Goal: Information Seeking & Learning: Learn about a topic

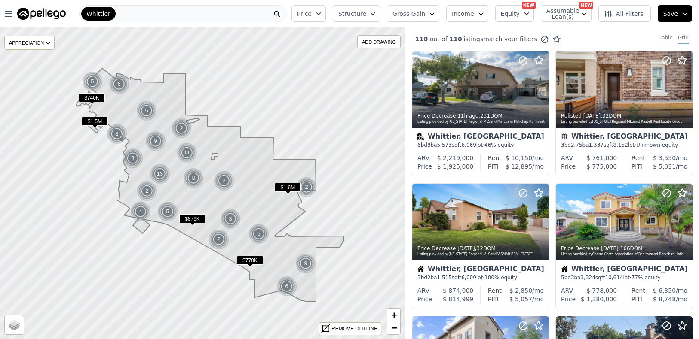
click at [421, 13] on span "Gross Gain" at bounding box center [408, 13] width 33 height 9
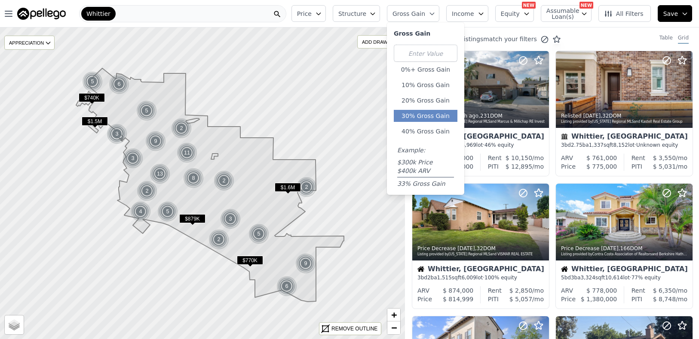
click at [436, 116] on button "30% Gross Gain" at bounding box center [426, 116] width 64 height 12
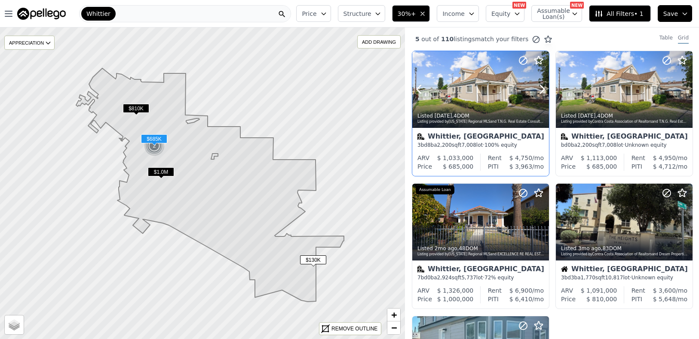
click at [465, 73] on div at bounding box center [480, 89] width 137 height 77
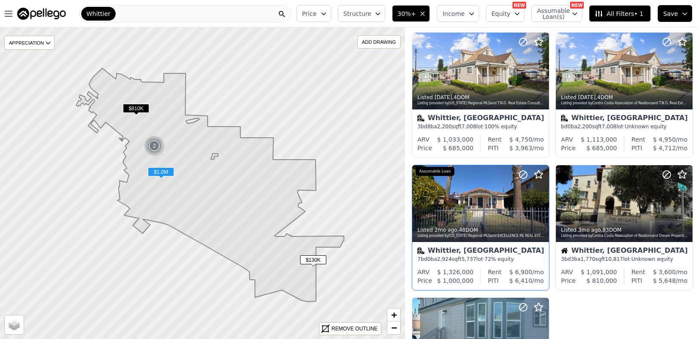
scroll to position [133, 0]
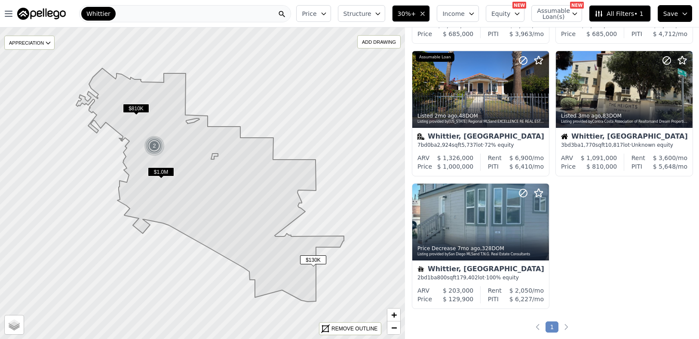
click at [426, 14] on icon "button" at bounding box center [422, 13] width 7 height 7
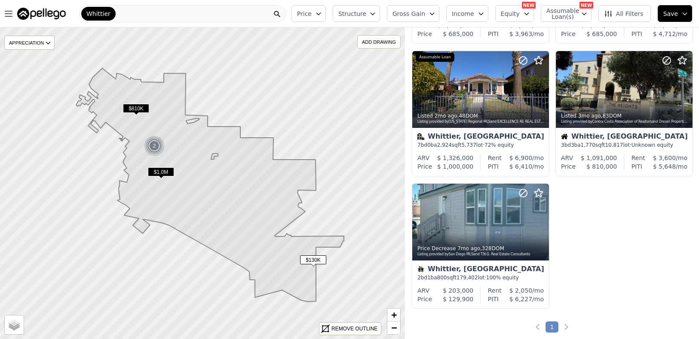
scroll to position [664, 0]
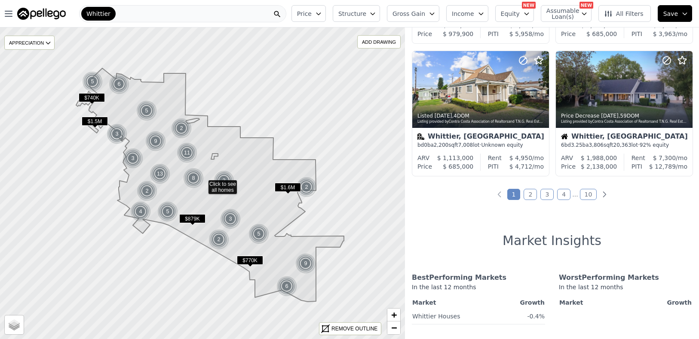
click at [416, 17] on span "Gross Gain" at bounding box center [408, 13] width 33 height 9
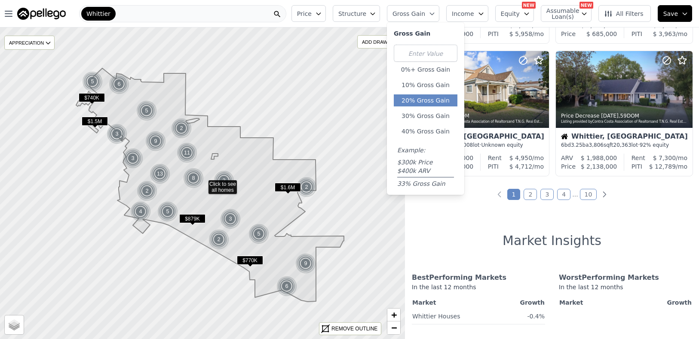
click at [427, 104] on button "20% Gross Gain" at bounding box center [426, 101] width 64 height 12
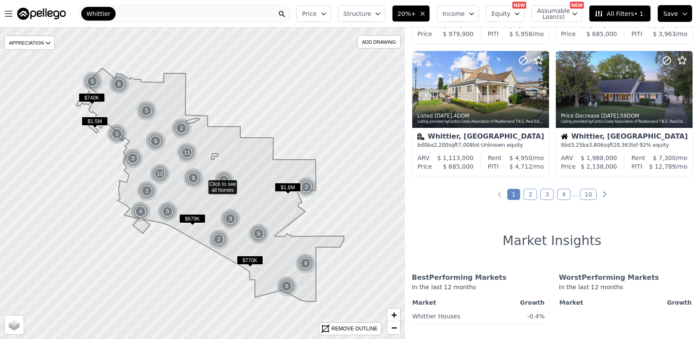
scroll to position [133, 0]
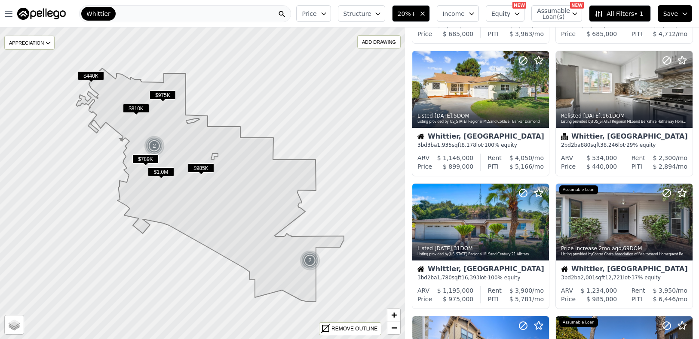
click at [383, 18] on button "Structure" at bounding box center [361, 13] width 47 height 17
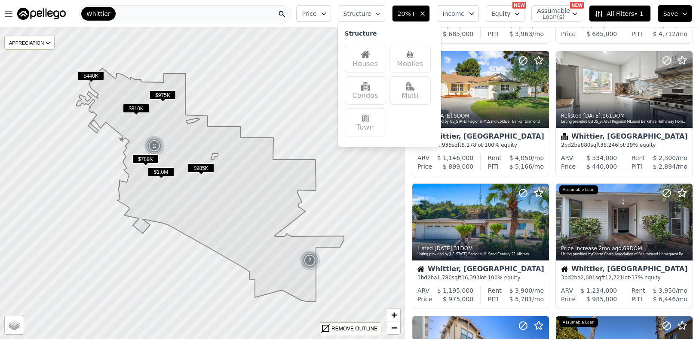
click at [364, 53] on div "Houses" at bounding box center [365, 59] width 41 height 28
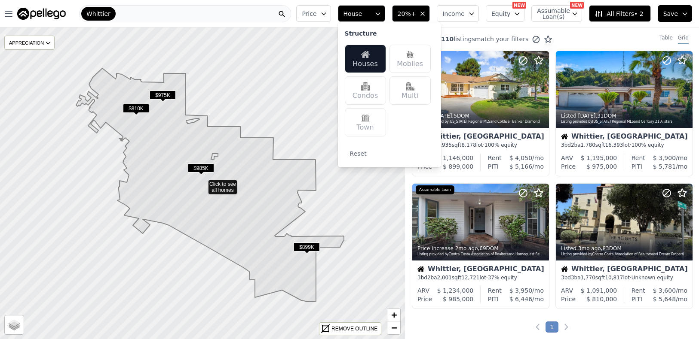
click at [486, 323] on ul "1" at bounding box center [552, 327] width 294 height 9
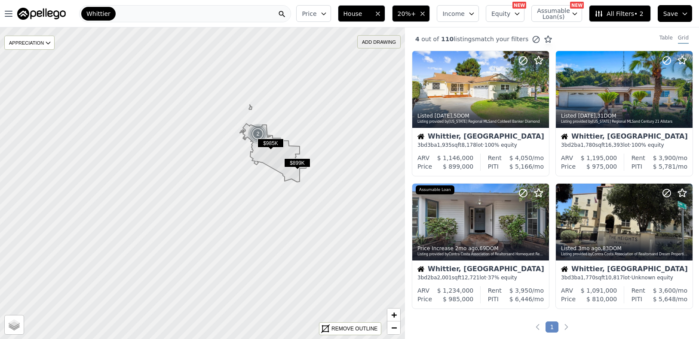
click at [366, 39] on div "ADD DRAWING" at bounding box center [379, 42] width 43 height 12
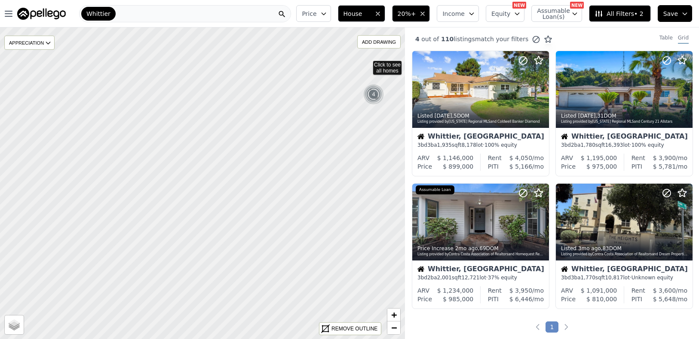
drag, startPoint x: 367, startPoint y: 64, endPoint x: 373, endPoint y: 64, distance: 5.7
click at [365, 63] on icon at bounding box center [202, 183] width 488 height 377
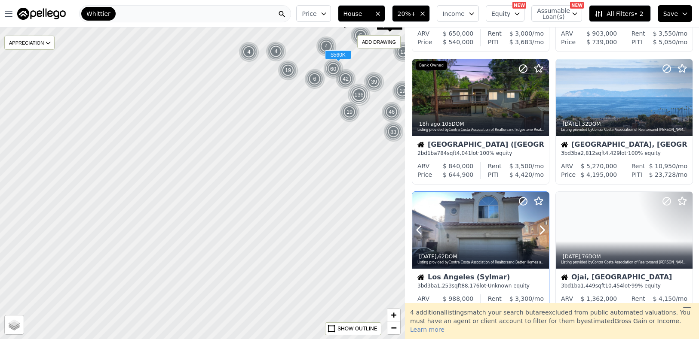
scroll to position [273, 0]
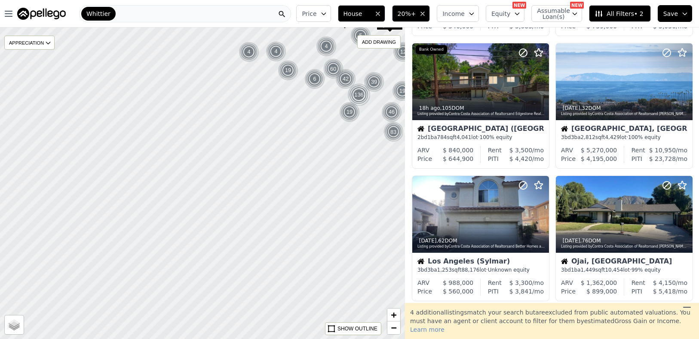
click at [323, 9] on button "Price" at bounding box center [313, 13] width 34 height 17
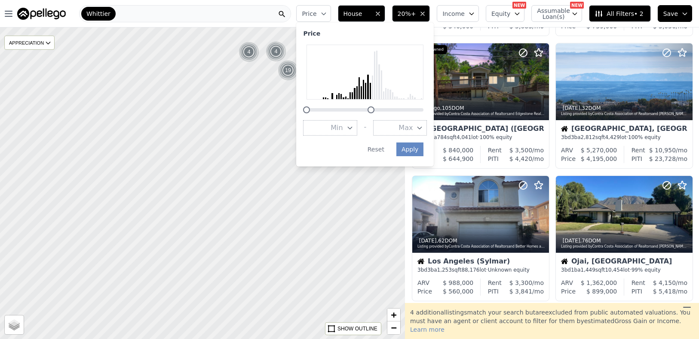
drag, startPoint x: 429, startPoint y: 109, endPoint x: 376, endPoint y: 111, distance: 52.9
click at [374, 111] on div at bounding box center [370, 110] width 7 height 7
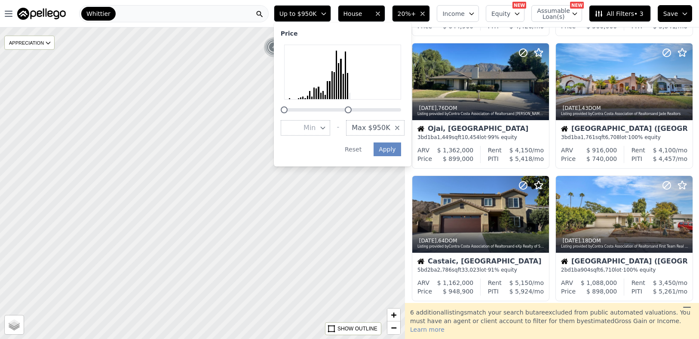
scroll to position [141, 0]
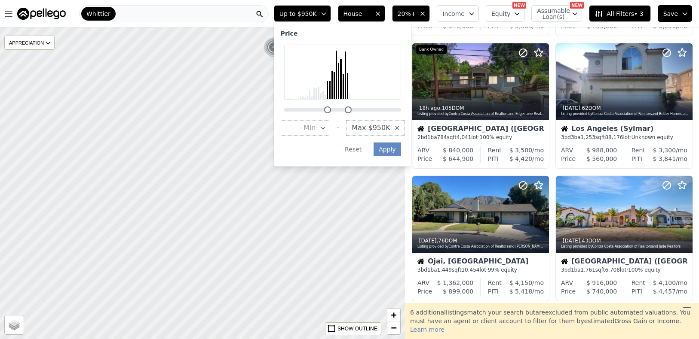
drag, startPoint x: 292, startPoint y: 112, endPoint x: 335, endPoint y: 110, distance: 43.1
click at [331, 110] on div at bounding box center [327, 110] width 7 height 7
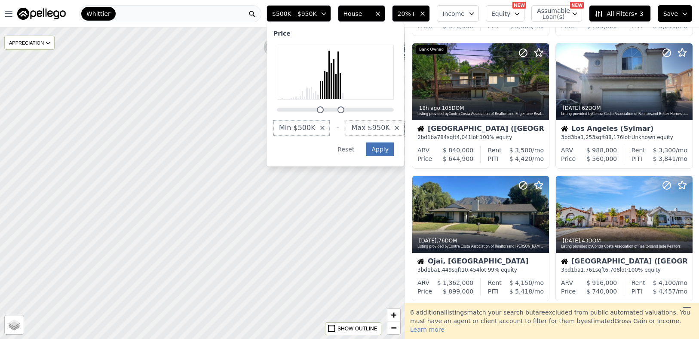
click at [384, 150] on button "Apply" at bounding box center [380, 150] width 28 height 14
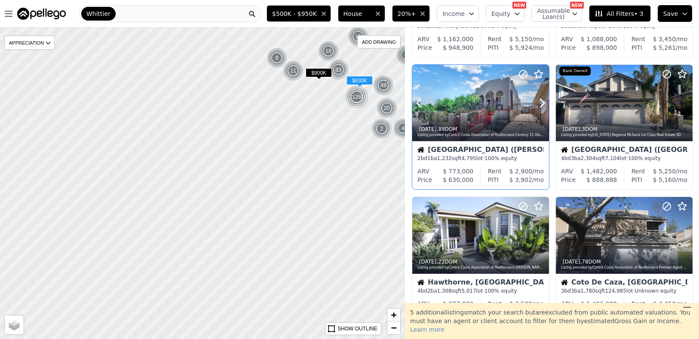
scroll to position [534, 0]
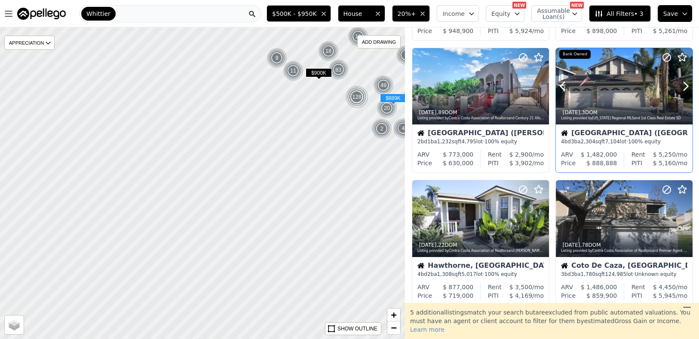
click at [589, 106] on div "1d ago , 3 DOM Listing provided by California Regional MLS and 1st Class Real E…" at bounding box center [624, 114] width 137 height 21
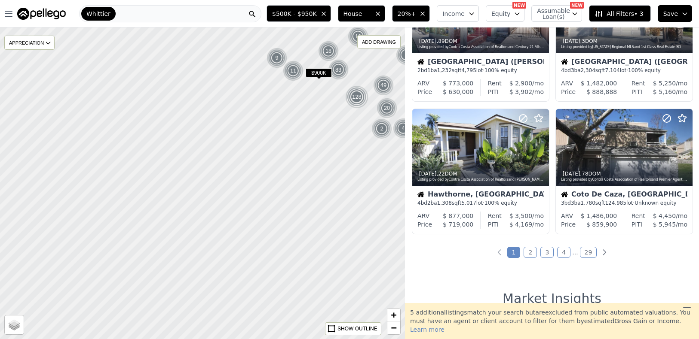
click at [529, 252] on link "2" at bounding box center [529, 252] width 13 height 11
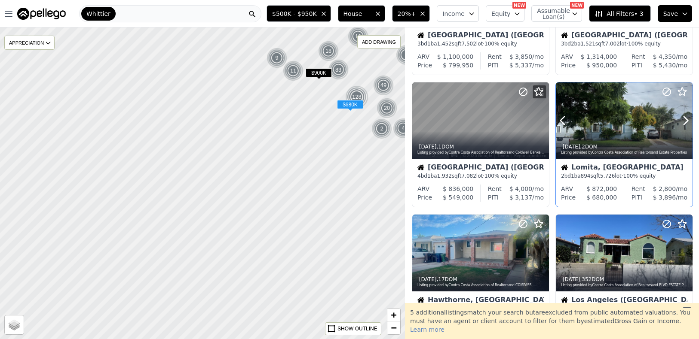
scroll to position [519, 0]
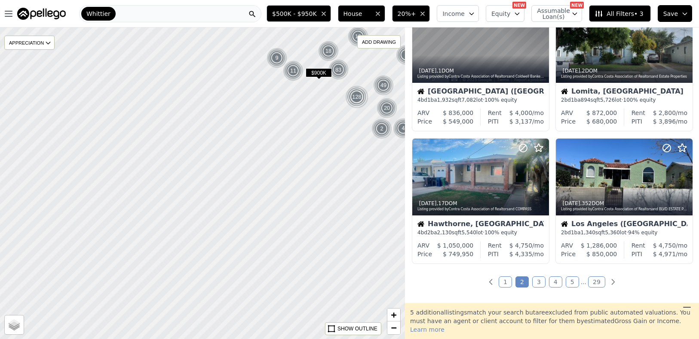
click at [534, 284] on link "3" at bounding box center [538, 282] width 13 height 11
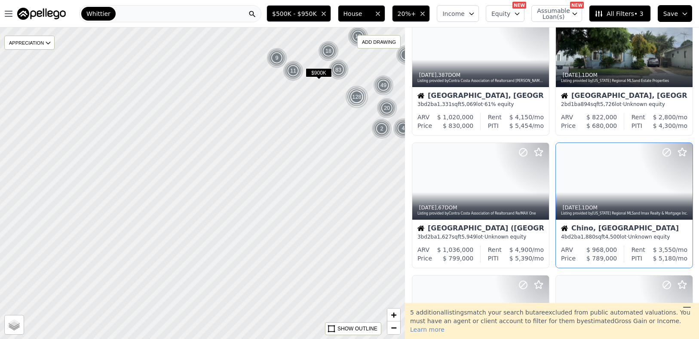
scroll to position [307, 0]
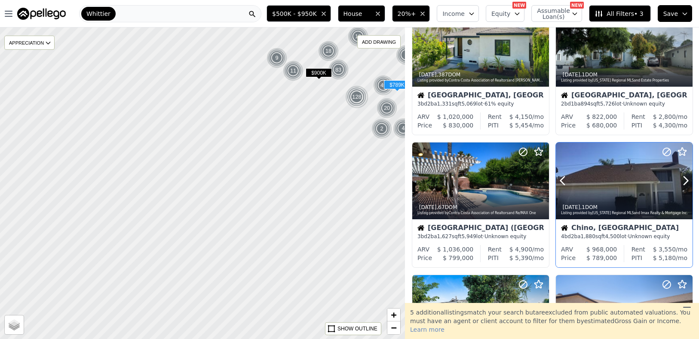
click at [600, 193] on div at bounding box center [624, 199] width 137 height 15
click at [160, 14] on div "Whittier" at bounding box center [170, 13] width 182 height 17
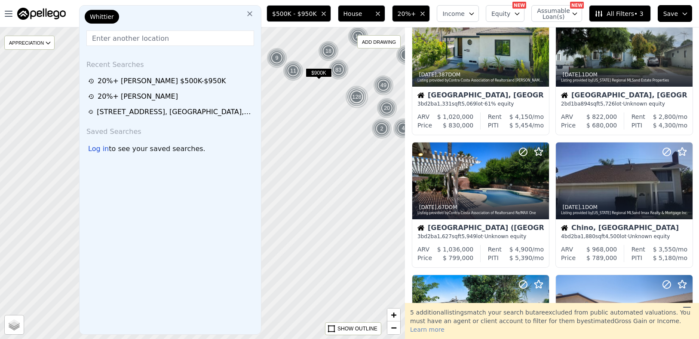
click at [250, 13] on icon at bounding box center [249, 13] width 9 height 9
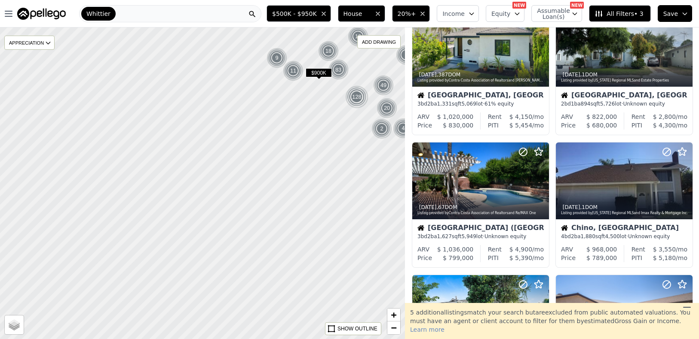
click at [136, 16] on div "Whittier" at bounding box center [170, 13] width 182 height 17
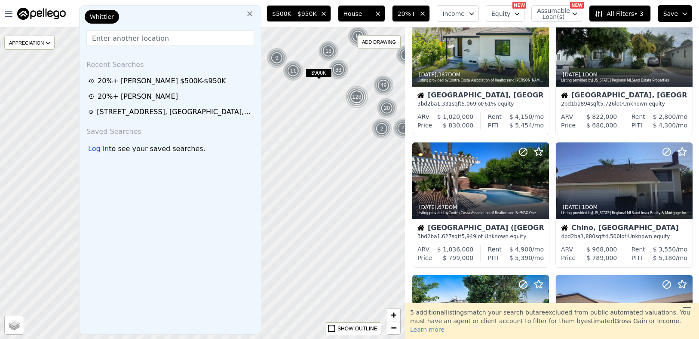
click at [131, 35] on input "text" at bounding box center [170, 38] width 168 height 15
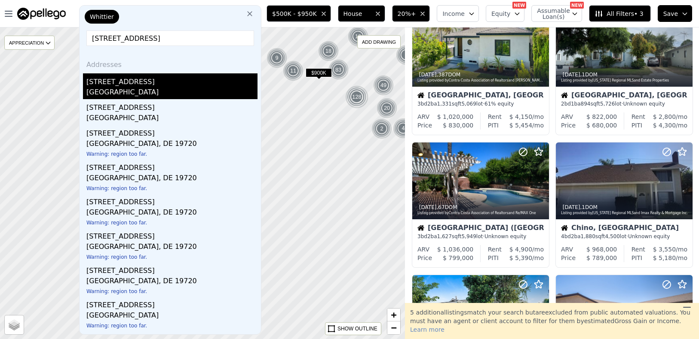
type input "3660 Purdue Ave"
click at [134, 77] on div "3660 Purdue Ave" at bounding box center [171, 80] width 171 height 14
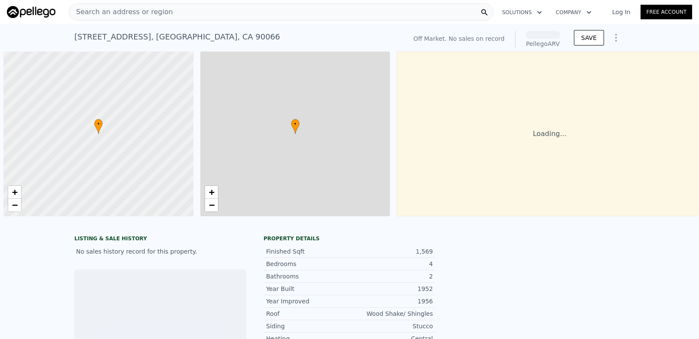
scroll to position [0, 3]
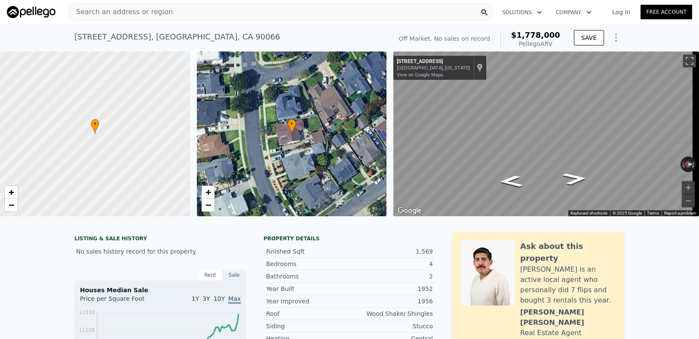
click at [140, 18] on div "Search an address or region" at bounding box center [121, 12] width 104 height 16
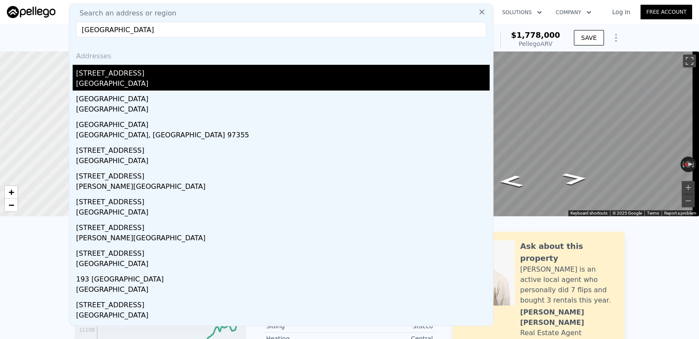
type input "30062 Canyon cre"
click at [151, 80] on div "Orange County, CA 92679" at bounding box center [282, 85] width 413 height 12
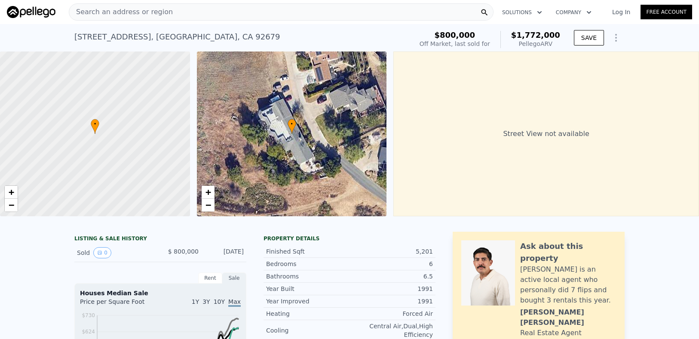
click at [156, 16] on span "Search an address or region" at bounding box center [121, 12] width 104 height 10
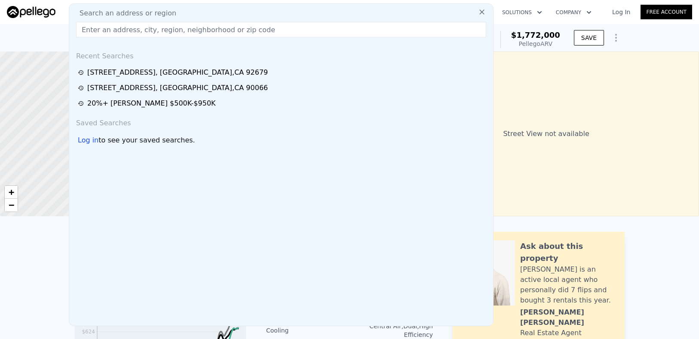
click at [167, 31] on input "text" at bounding box center [281, 29] width 410 height 15
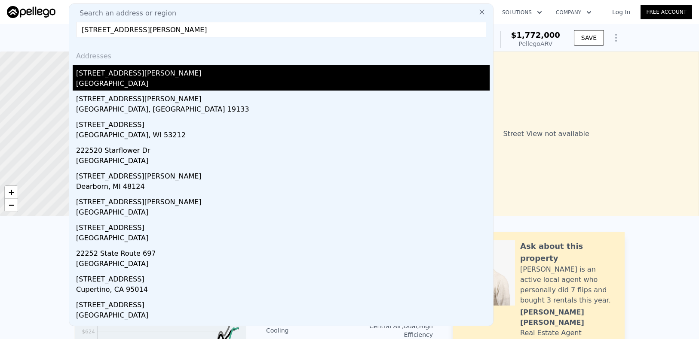
type input "22252 Bassett St"
click at [147, 73] on div "22252 Bassett St" at bounding box center [282, 72] width 413 height 14
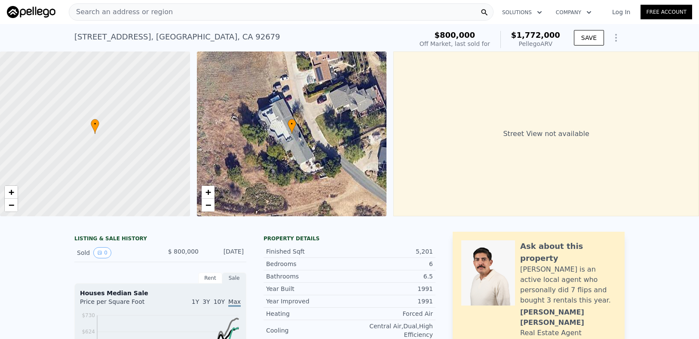
type input "3"
type input "4"
type input "2"
type input "3"
type input "1365"
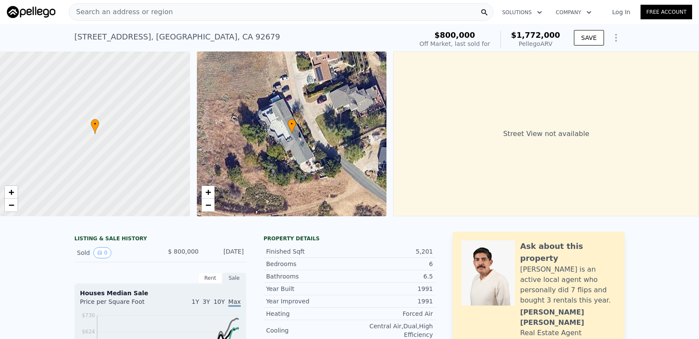
type input "2330"
type input "6927"
type input "8583"
type input "$ 1,129,000"
type input "7"
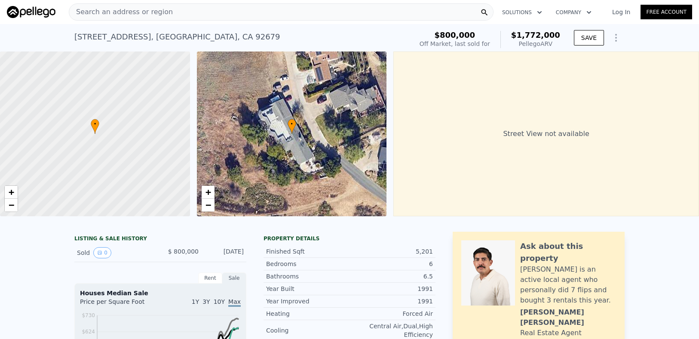
type input "$ 29,919"
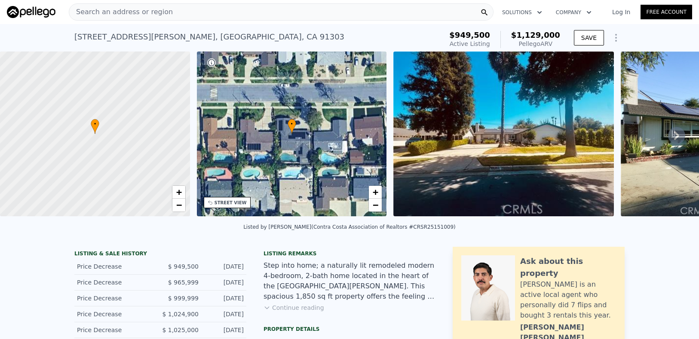
click at [118, 14] on span "Search an address or region" at bounding box center [121, 12] width 104 height 10
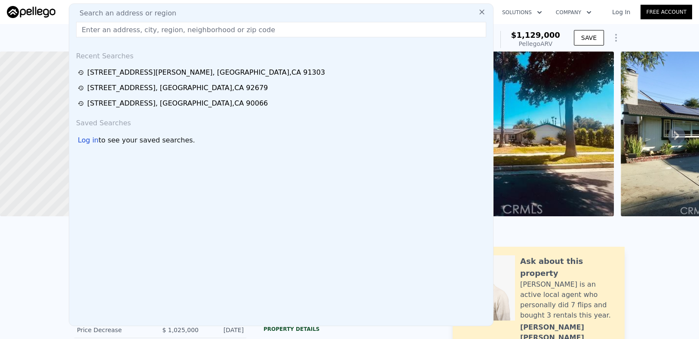
click at [133, 30] on input "text" at bounding box center [281, 29] width 410 height 15
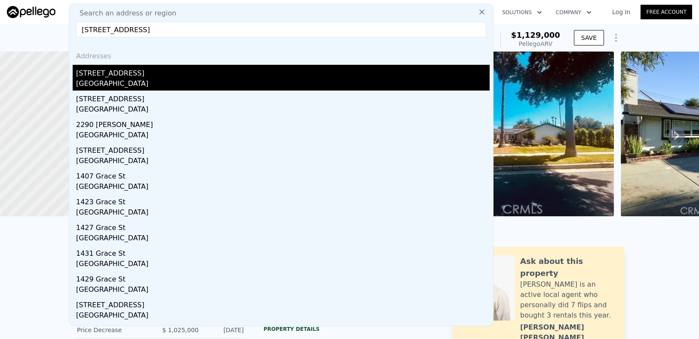
type input "2290 Grace St"
click at [124, 72] on div "2290 Grace St" at bounding box center [282, 72] width 413 height 14
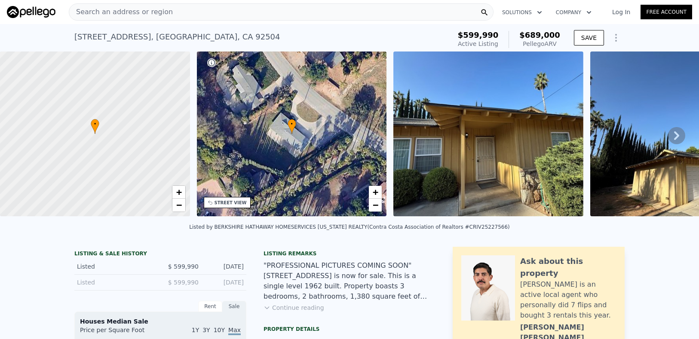
click at [166, 13] on div "Search an address or region" at bounding box center [281, 11] width 425 height 17
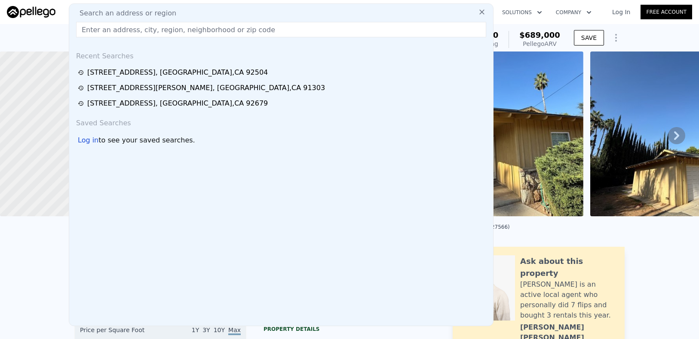
click at [164, 33] on input "text" at bounding box center [281, 29] width 410 height 15
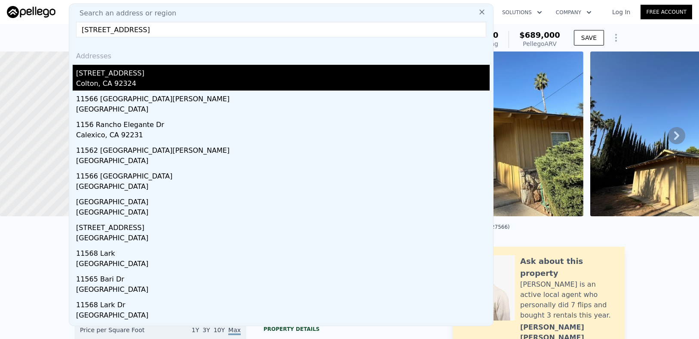
type input "1156 N Rancho Ave"
click at [116, 70] on div "1156 N Rancho Ave" at bounding box center [282, 72] width 413 height 14
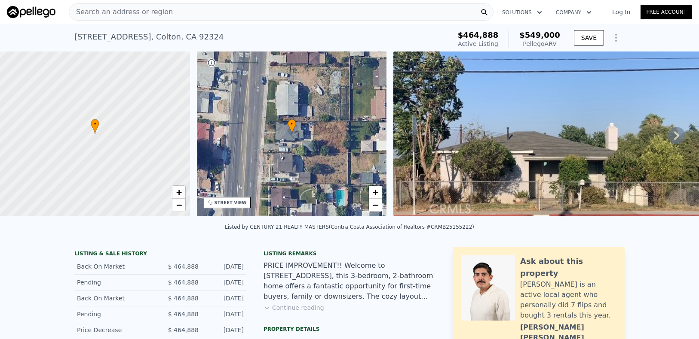
click at [135, 10] on span "Search an address or region" at bounding box center [121, 12] width 104 height 10
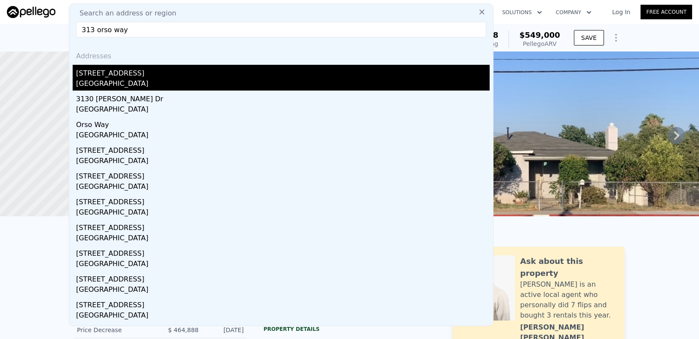
type input "313 orso way"
click at [132, 77] on div "313 Orso Way" at bounding box center [282, 72] width 413 height 14
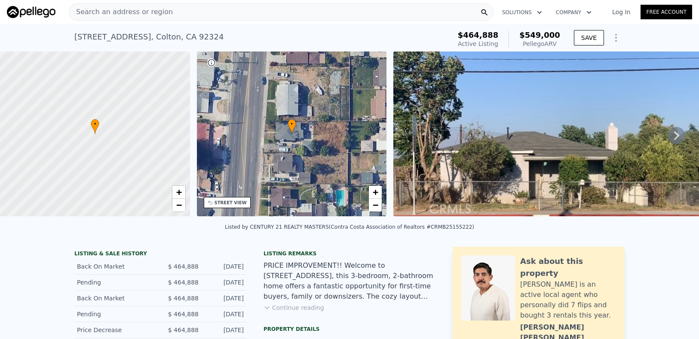
type input "5"
type input "2"
type input "3"
type input "1630"
type input "2449"
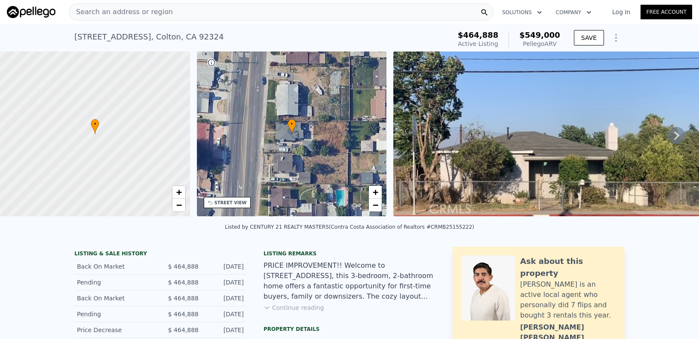
type input "3655"
type input "6260"
type input "$ 682,000"
type input "4"
type input "-$ 100,639"
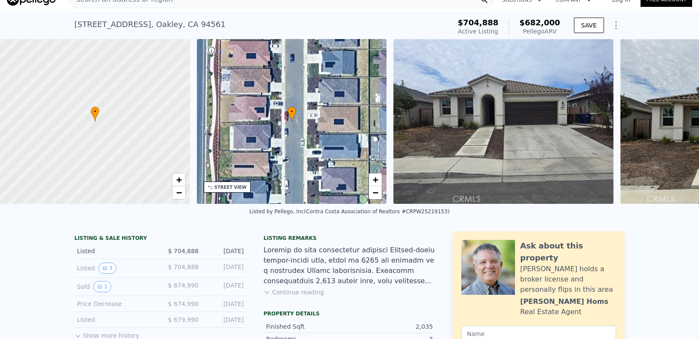
scroll to position [63, 0]
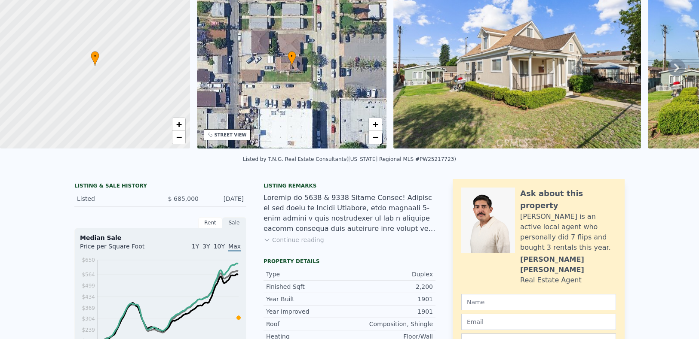
scroll to position [3, 0]
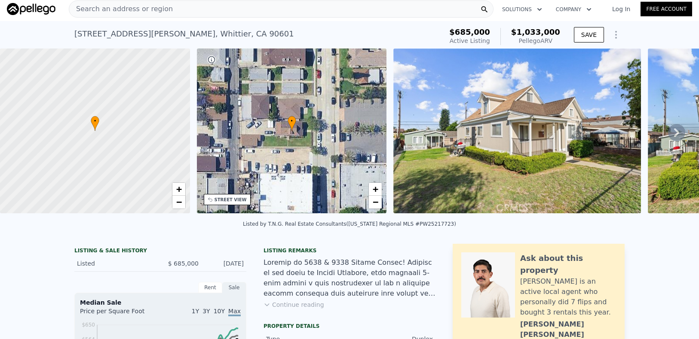
click at [298, 299] on div at bounding box center [349, 278] width 172 height 41
click at [297, 308] on button "Continue reading" at bounding box center [293, 305] width 61 height 9
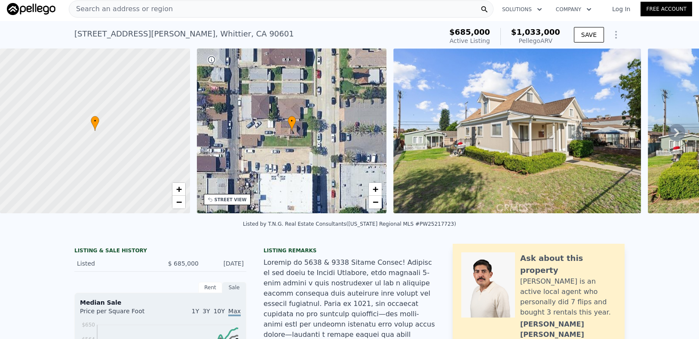
click at [163, 12] on div "Search an address or region" at bounding box center [281, 8] width 425 height 17
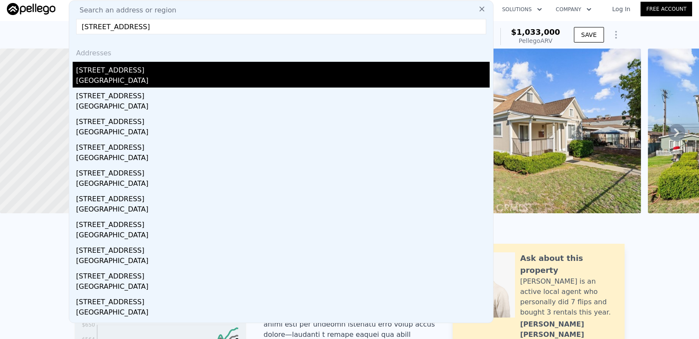
type input "2265 Del Amo Boulevard, Torrance, CA 90501"
click at [201, 68] on div "2265 Del Amo Blvd" at bounding box center [282, 69] width 413 height 14
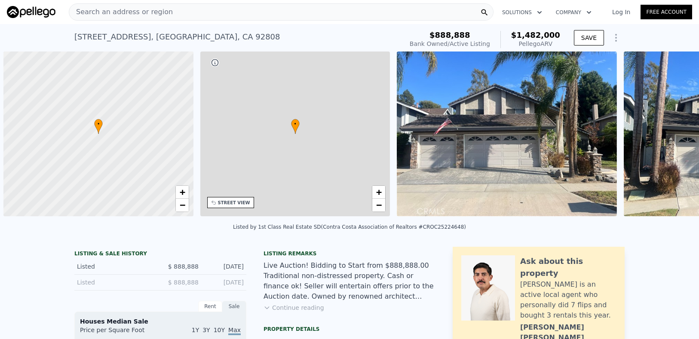
scroll to position [0, 3]
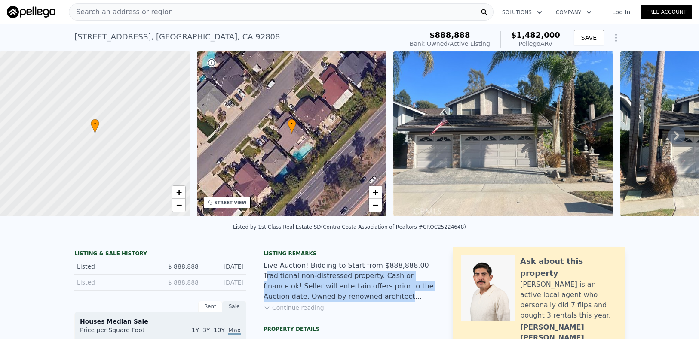
drag, startPoint x: 263, startPoint y: 280, endPoint x: 432, endPoint y: 302, distance: 170.7
drag, startPoint x: 395, startPoint y: 297, endPoint x: 289, endPoint y: 269, distance: 109.8
click at [289, 269] on div "Live Auction! Bidding to Start from $888,888.00 Traditional non-distressed prop…" at bounding box center [349, 281] width 172 height 41
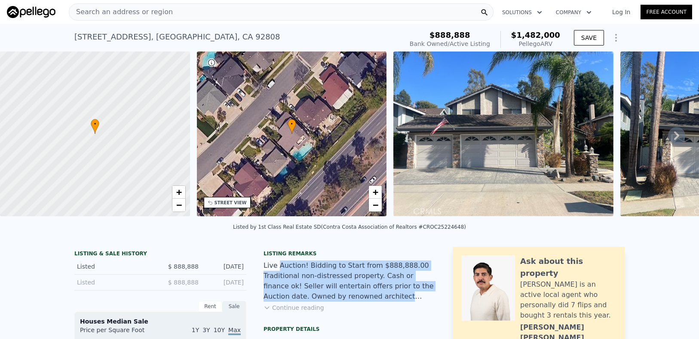
click at [289, 269] on div "Live Auction! Bidding to Start from $888,888.00 Traditional non-distressed prop…" at bounding box center [349, 281] width 172 height 41
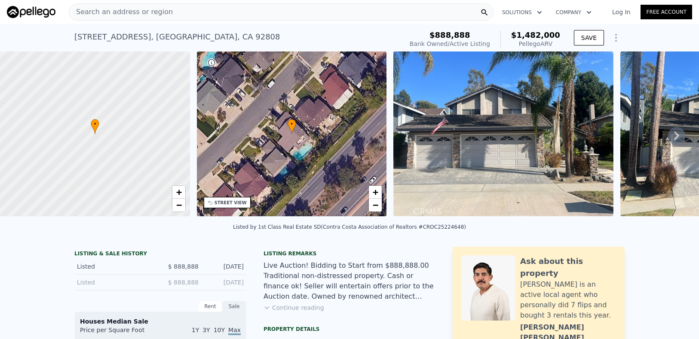
drag, startPoint x: 295, startPoint y: 270, endPoint x: 413, endPoint y: 289, distance: 118.9
click at [413, 287] on div "Live Auction! Bidding to Start from $888,888.00 Traditional non-distressed prop…" at bounding box center [349, 281] width 172 height 41
drag, startPoint x: 428, startPoint y: 299, endPoint x: 437, endPoint y: 303, distance: 9.3
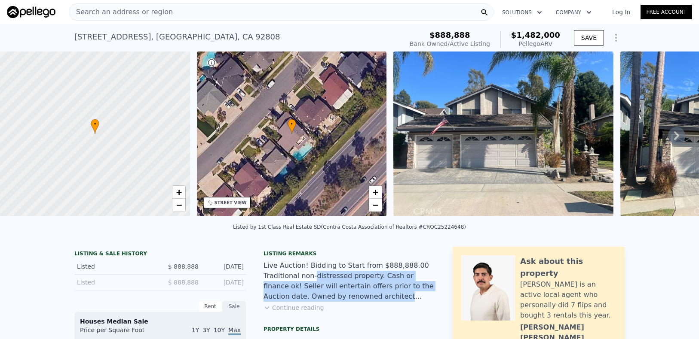
drag, startPoint x: 350, startPoint y: 287, endPoint x: 309, endPoint y: 278, distance: 42.1
click at [309, 278] on div "Live Auction! Bidding to Start from $888,888.00 Traditional non-distressed prop…" at bounding box center [349, 281] width 172 height 41
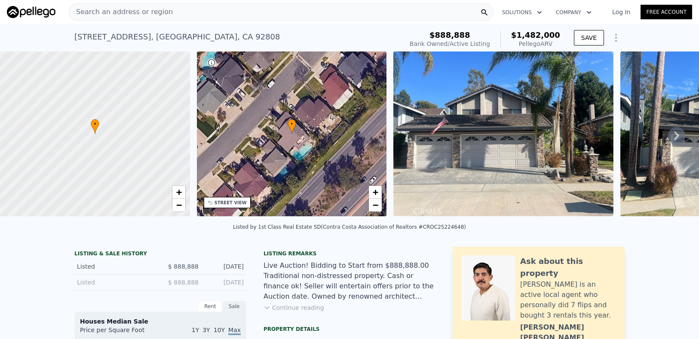
click at [308, 278] on div "Live Auction! Bidding to Start from $888,888.00 Traditional non-distressed prop…" at bounding box center [349, 281] width 172 height 41
click at [302, 312] on button "Continue reading" at bounding box center [293, 308] width 61 height 9
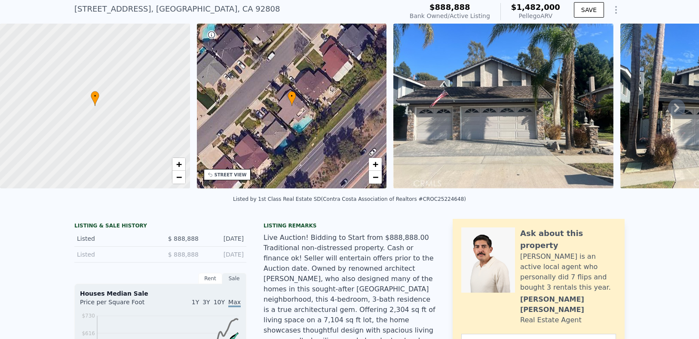
scroll to position [0, 0]
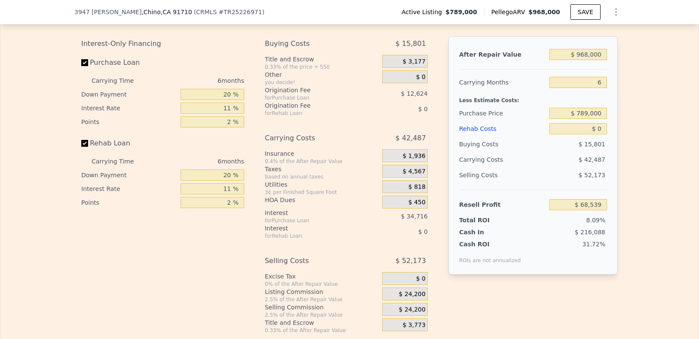
scroll to position [1209, 0]
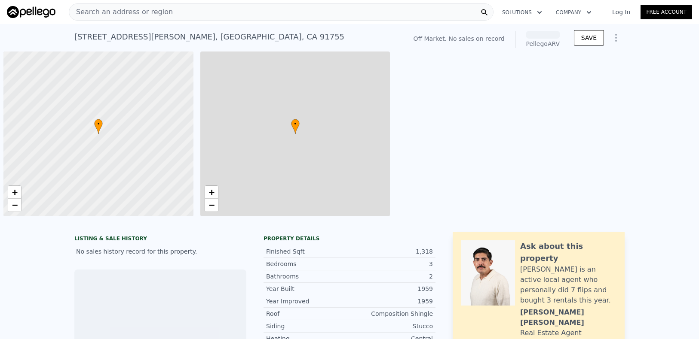
scroll to position [0, 3]
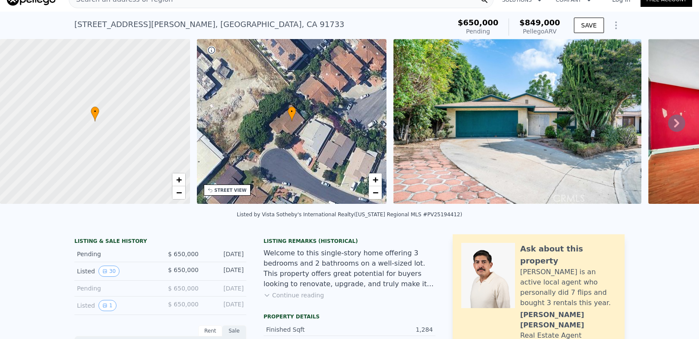
scroll to position [13, 0]
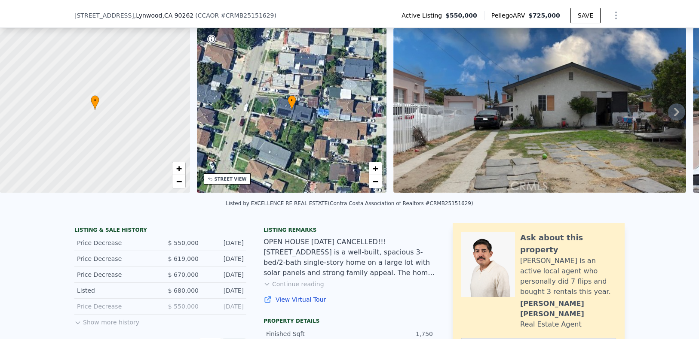
scroll to position [76, 0]
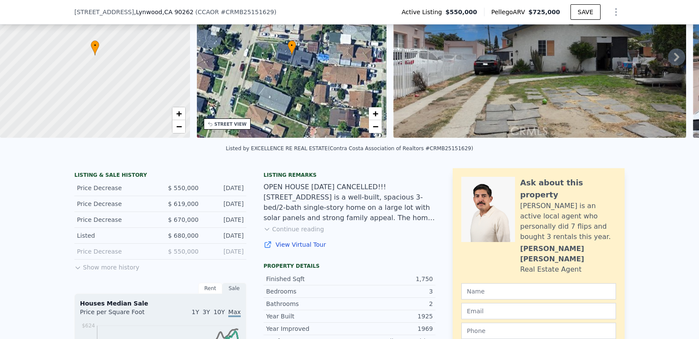
click at [300, 234] on button "Continue reading" at bounding box center [293, 229] width 61 height 9
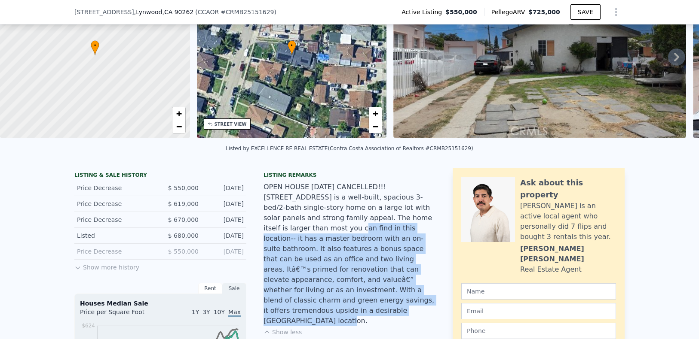
drag, startPoint x: 272, startPoint y: 235, endPoint x: 392, endPoint y: 305, distance: 138.8
click at [392, 305] on div "OPEN HOUSE [DATE] CANCELLED!!! [STREET_ADDRESS] is a well-built, spacious 3-bed…" at bounding box center [349, 254] width 172 height 144
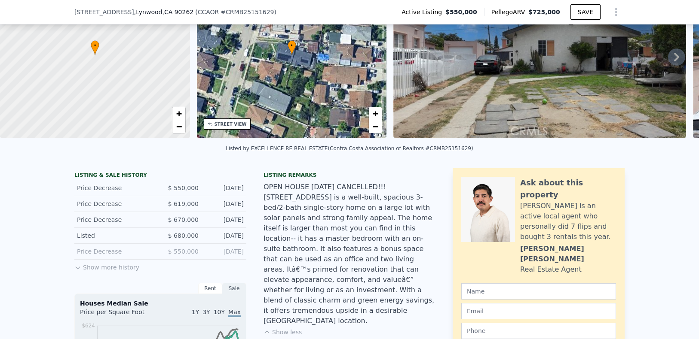
click at [392, 305] on div "OPEN HOUSE [DATE] CANCELLED!!! [STREET_ADDRESS] is a well-built, spacious 3-bed…" at bounding box center [349, 254] width 172 height 144
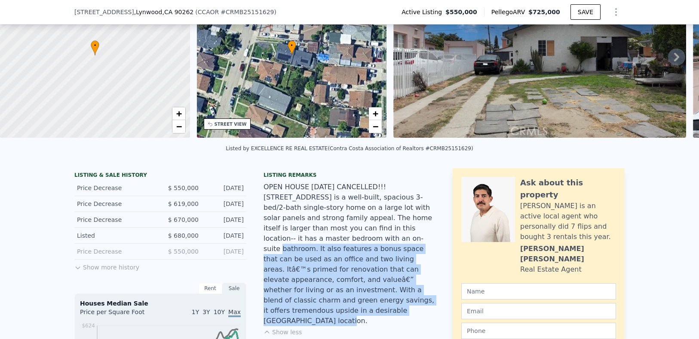
drag, startPoint x: 391, startPoint y: 305, endPoint x: 315, endPoint y: 244, distance: 97.9
click at [315, 245] on div "OPEN HOUSE [DATE] CANCELLED!!! [STREET_ADDRESS] is a well-built, spacious 3-bed…" at bounding box center [349, 254] width 172 height 144
click at [315, 244] on div "OPEN HOUSE [DATE] CANCELLED!!! [STREET_ADDRESS] is a well-built, spacious 3-bed…" at bounding box center [349, 254] width 172 height 144
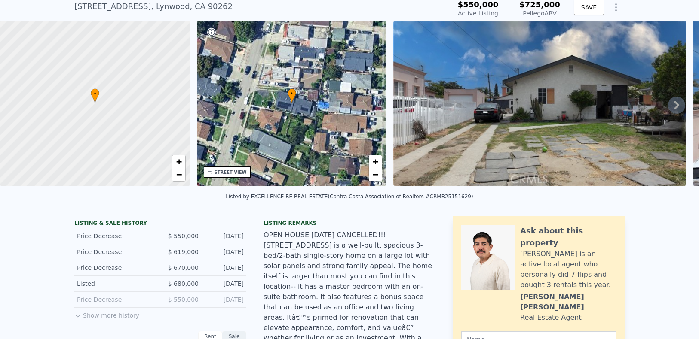
scroll to position [3, 0]
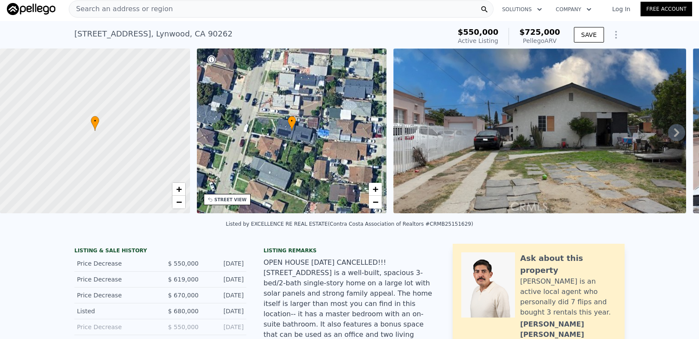
click at [679, 137] on img at bounding box center [539, 131] width 293 height 165
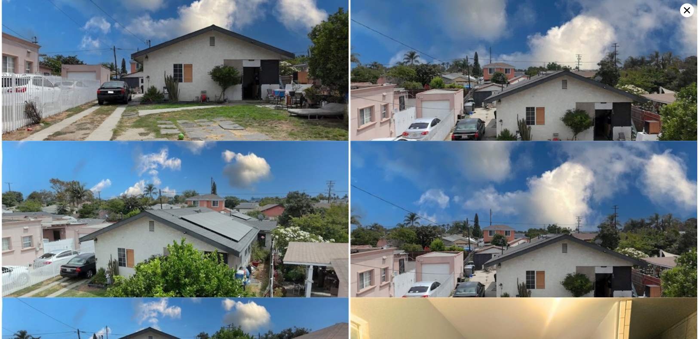
scroll to position [0, 0]
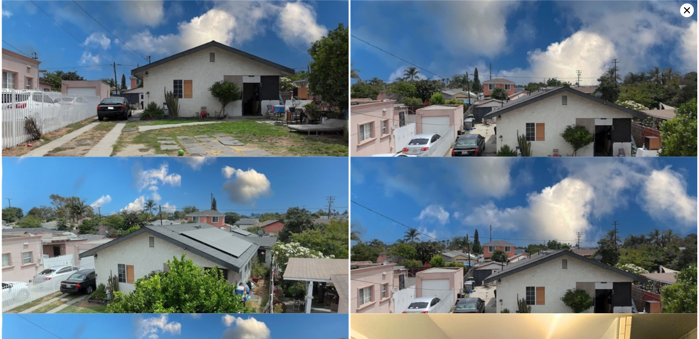
click at [684, 9] on icon at bounding box center [687, 10] width 14 height 14
